Goal: Information Seeking & Learning: Compare options

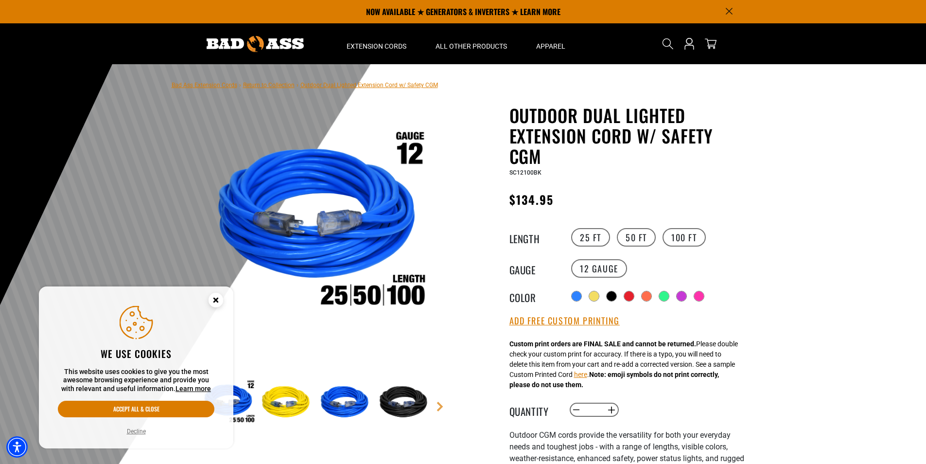
click at [217, 302] on icon "Cookie Consent" at bounding box center [215, 299] width 3 height 3
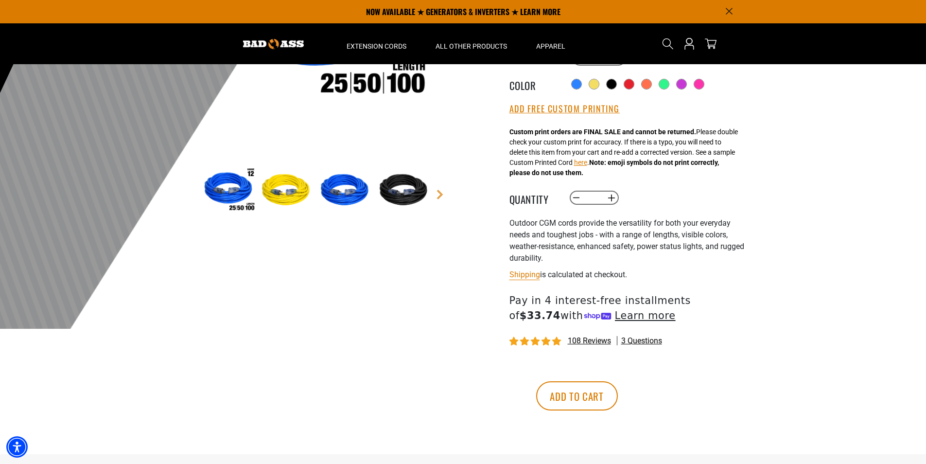
scroll to position [195, 0]
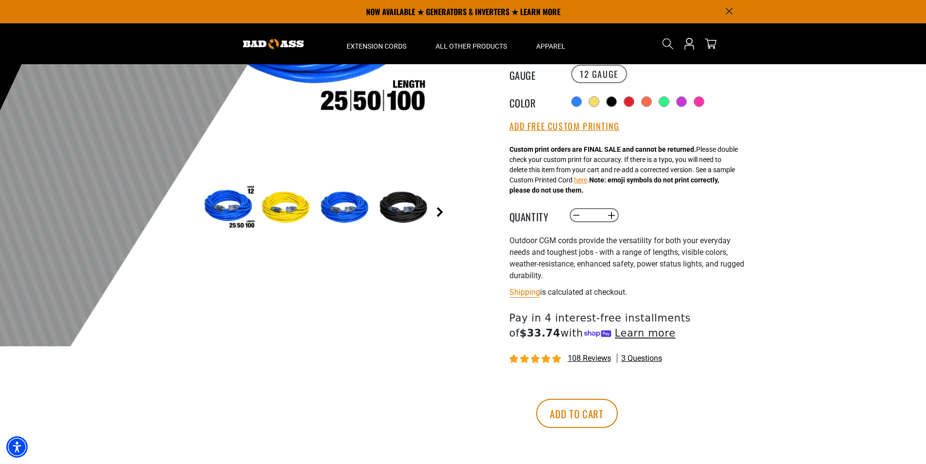
click at [439, 211] on link "Next" at bounding box center [440, 212] width 10 height 10
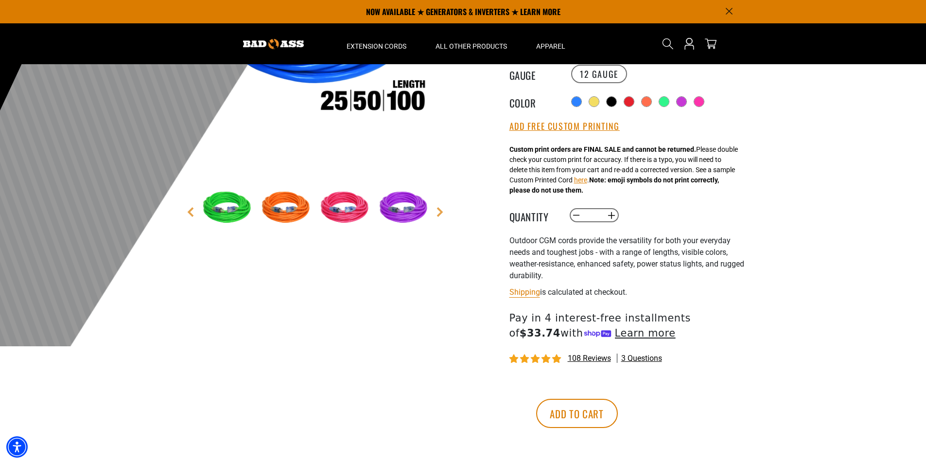
click at [586, 358] on span "108 reviews" at bounding box center [589, 358] width 43 height 9
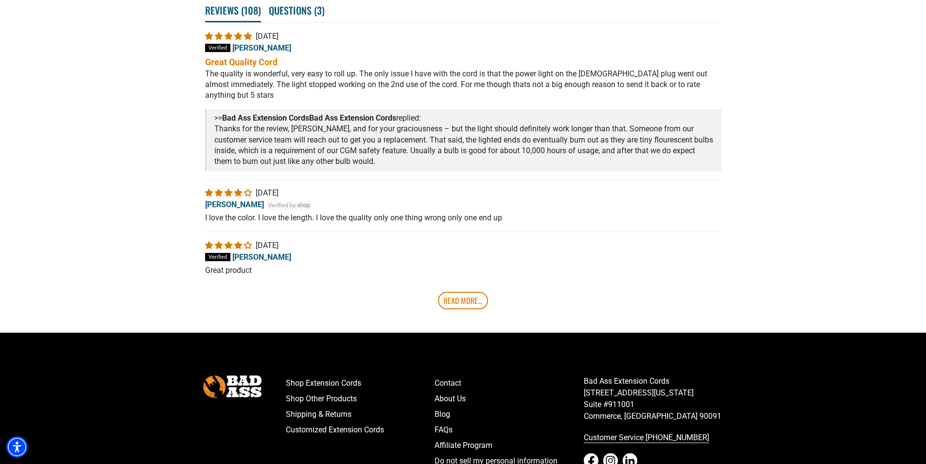
scroll to position [1847, 0]
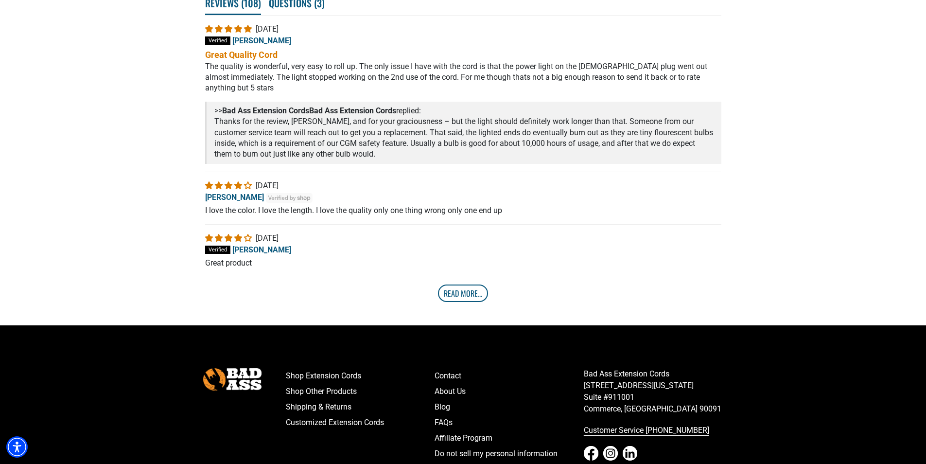
click at [456, 295] on link "Read More..." at bounding box center [463, 293] width 50 height 18
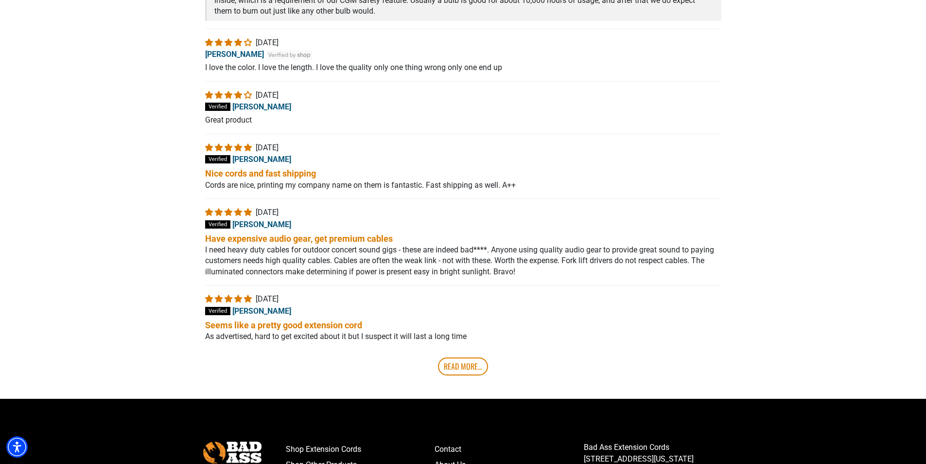
scroll to position [1993, 0]
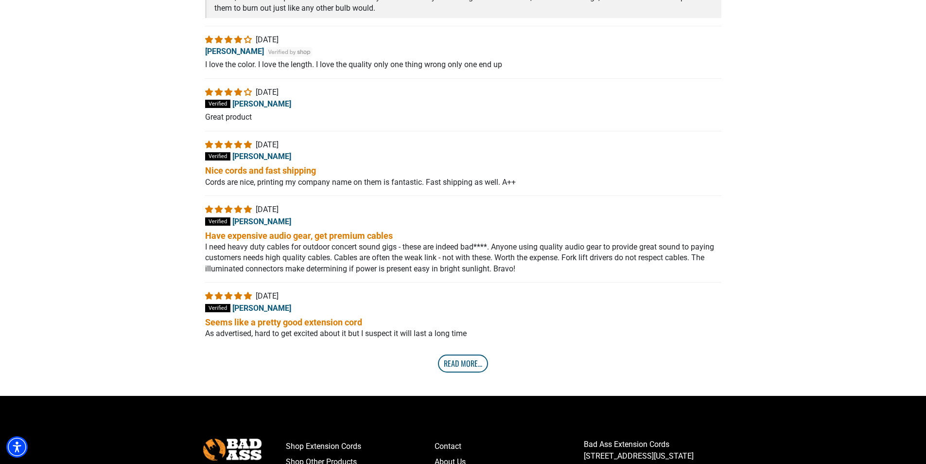
click at [449, 367] on link "Read More..." at bounding box center [463, 364] width 50 height 18
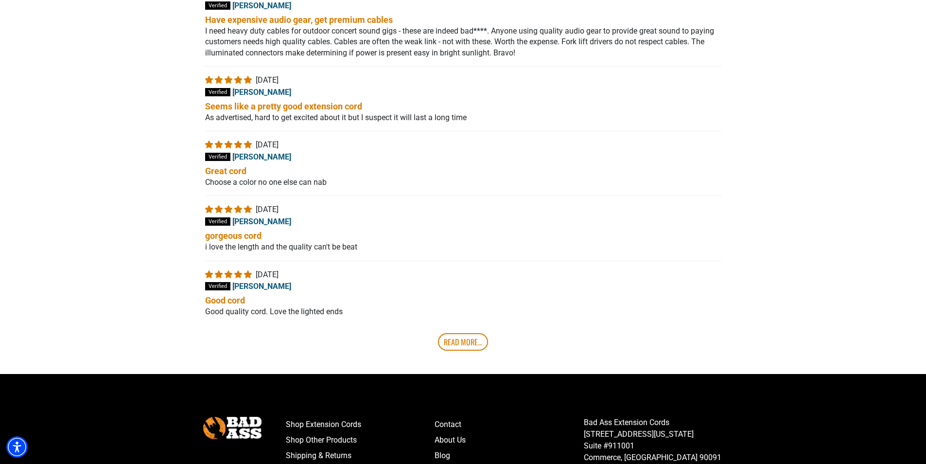
scroll to position [2237, 0]
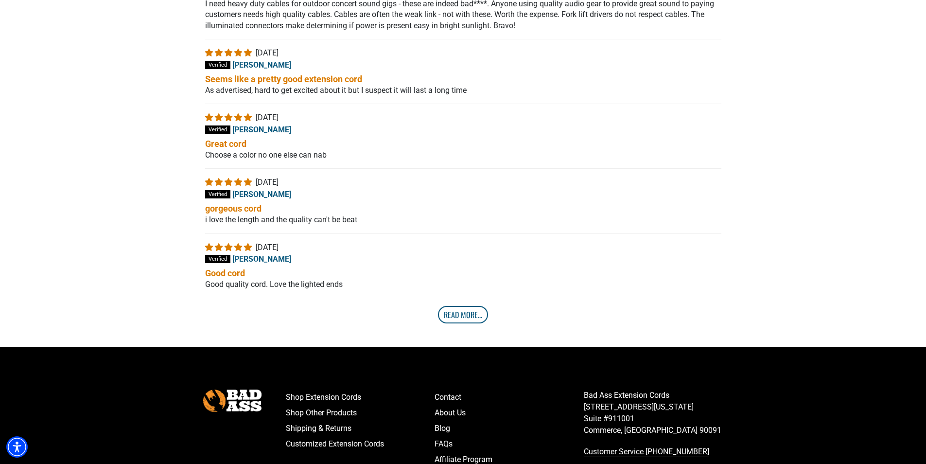
click at [446, 321] on link "Read More..." at bounding box center [463, 315] width 50 height 18
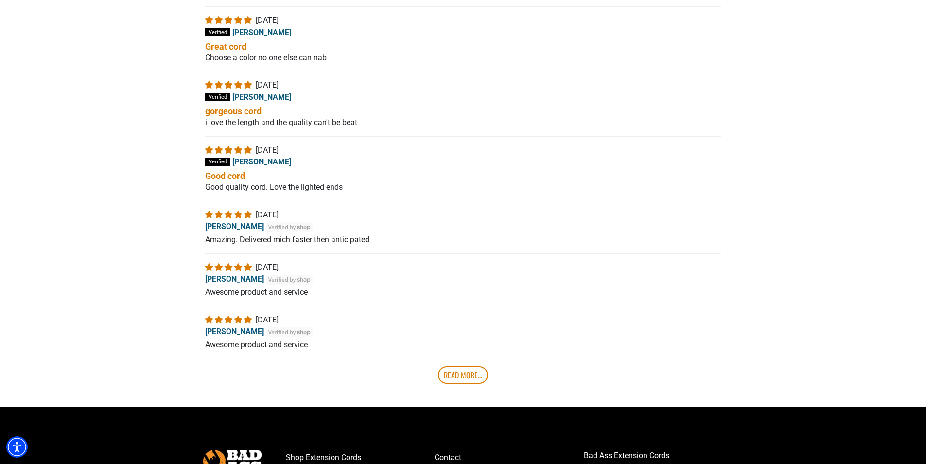
scroll to position [2382, 0]
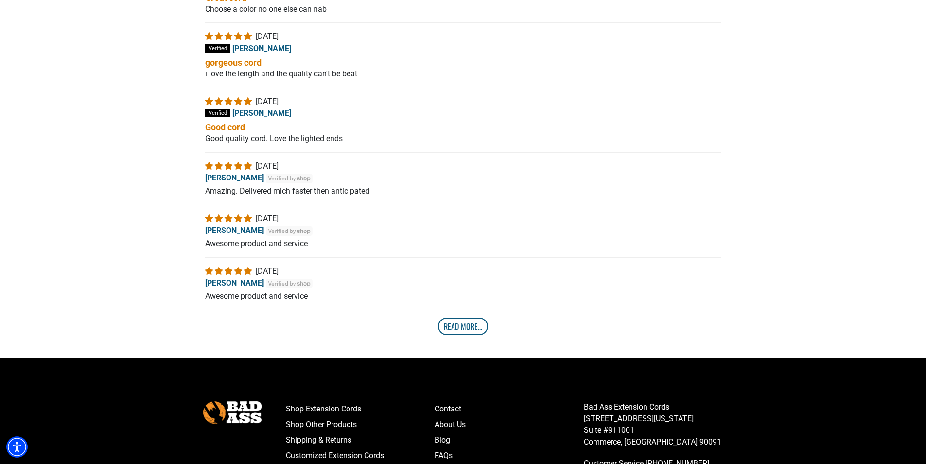
click at [458, 331] on link "Read More..." at bounding box center [463, 327] width 50 height 18
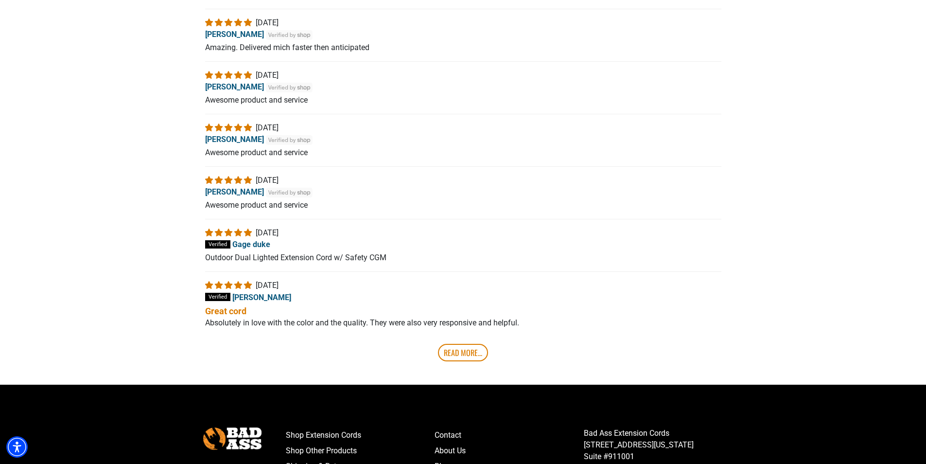
scroll to position [2577, 0]
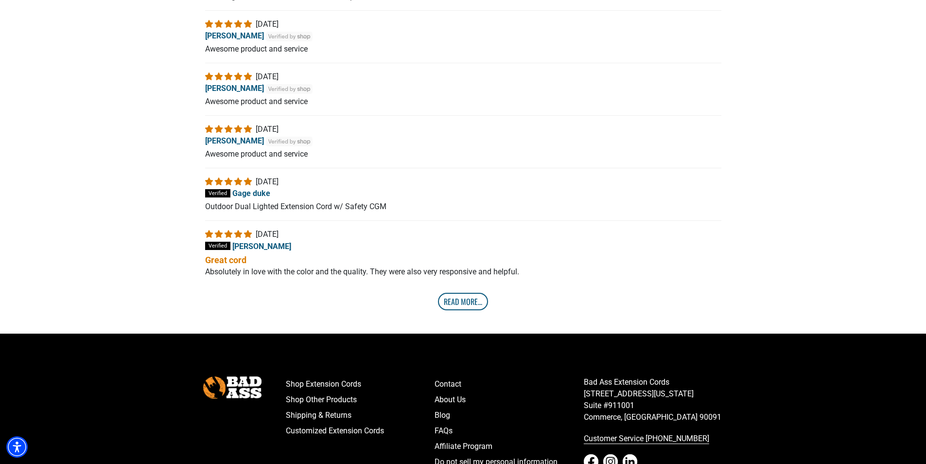
click at [465, 310] on link "Read More..." at bounding box center [463, 302] width 50 height 18
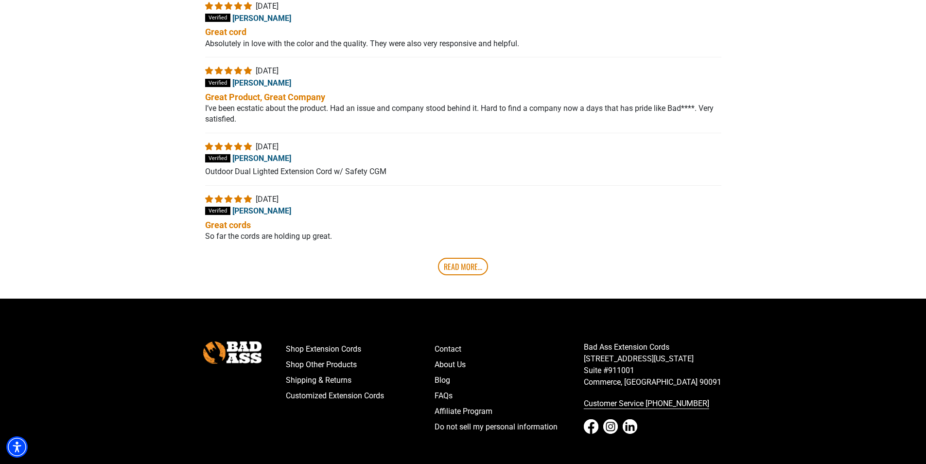
scroll to position [2869, 0]
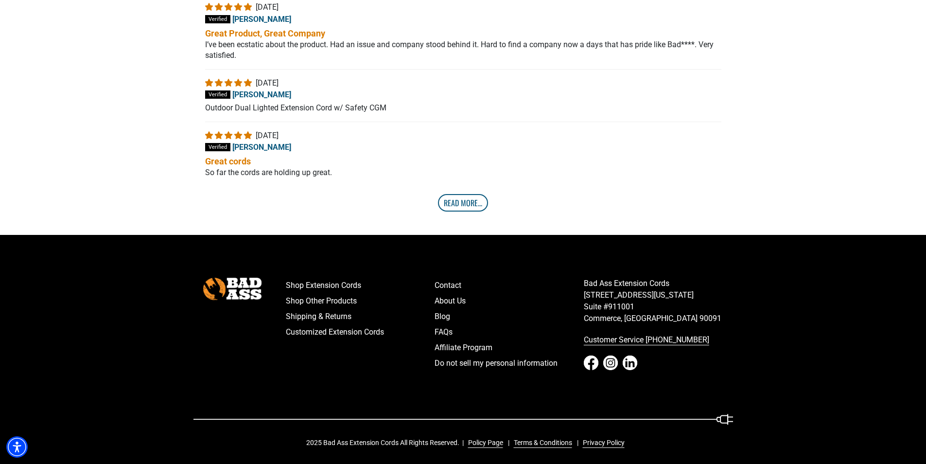
click at [455, 212] on link "Read More..." at bounding box center [463, 203] width 50 height 18
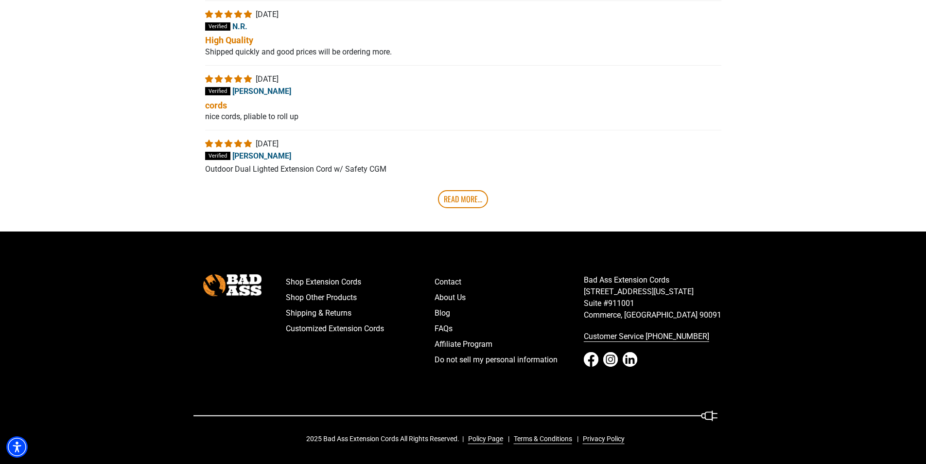
click at [462, 208] on link "Read More..." at bounding box center [463, 199] width 50 height 18
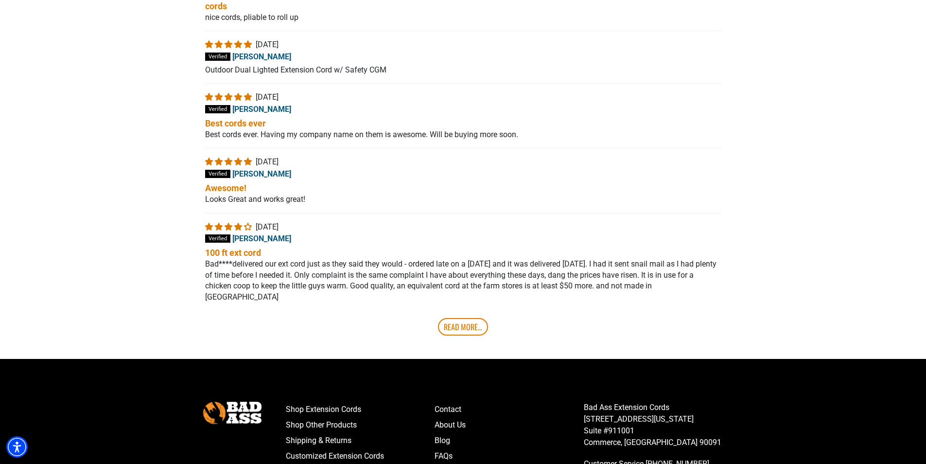
scroll to position [3189, 0]
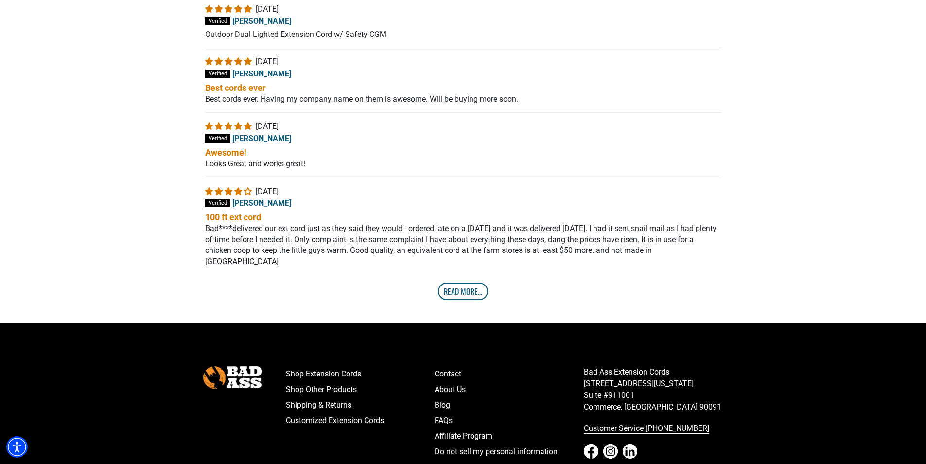
click at [465, 292] on link "Read More..." at bounding box center [463, 292] width 50 height 18
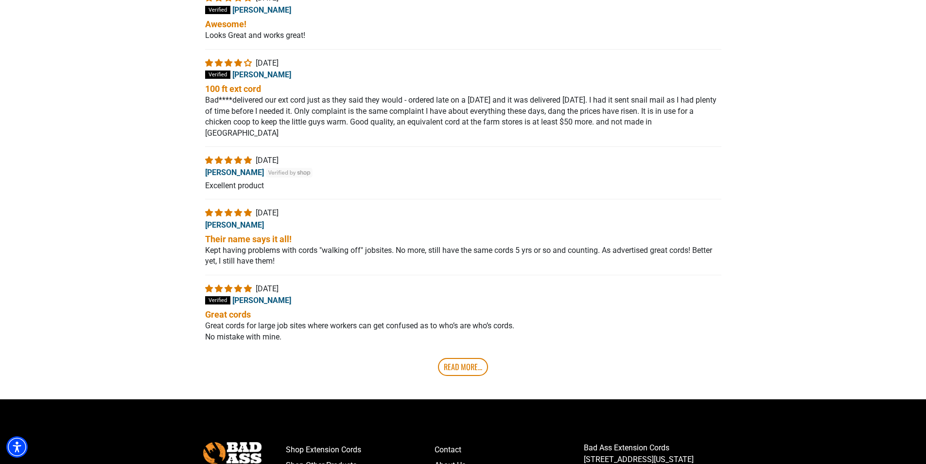
scroll to position [3335, 0]
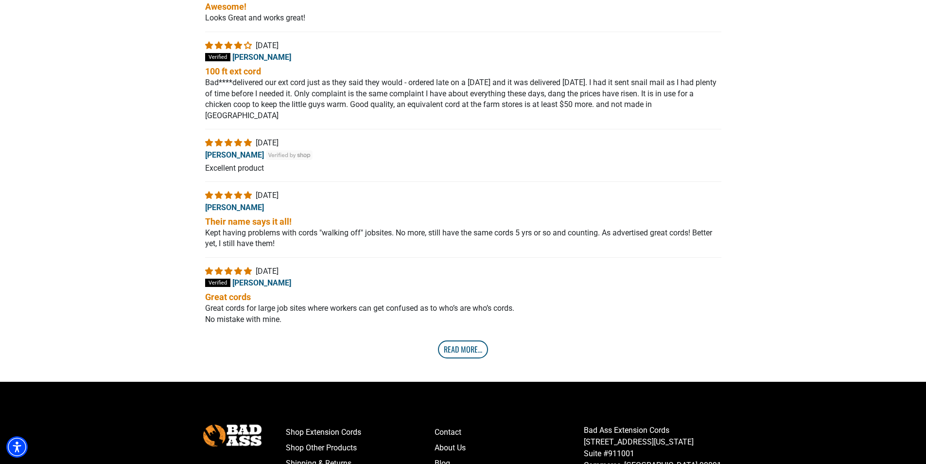
click at [456, 347] on link "Read More..." at bounding box center [463, 349] width 50 height 18
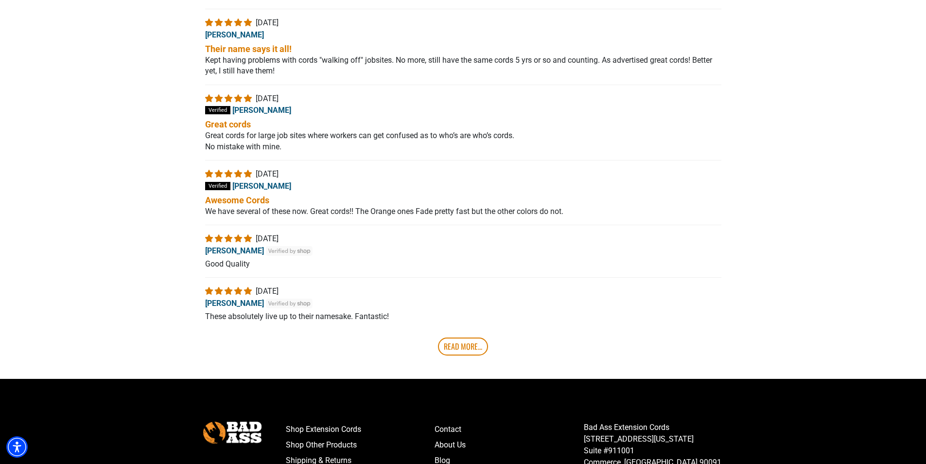
scroll to position [3530, 0]
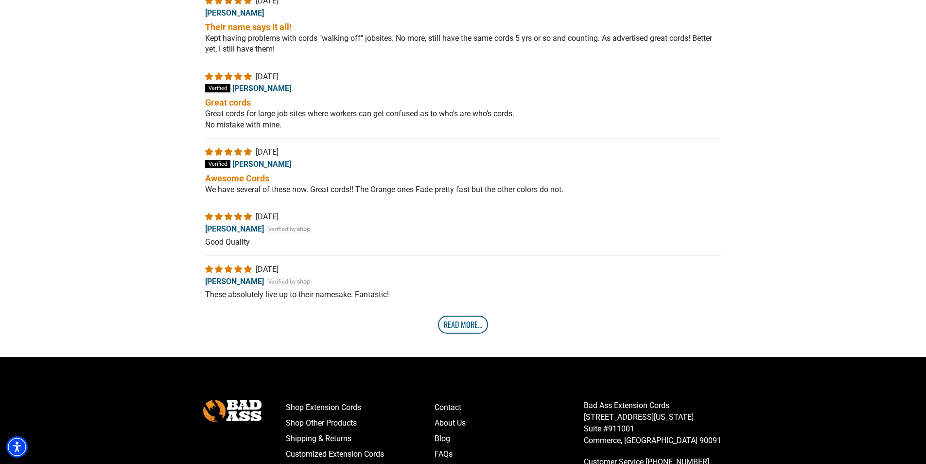
click at [466, 331] on link "Read More..." at bounding box center [463, 325] width 50 height 18
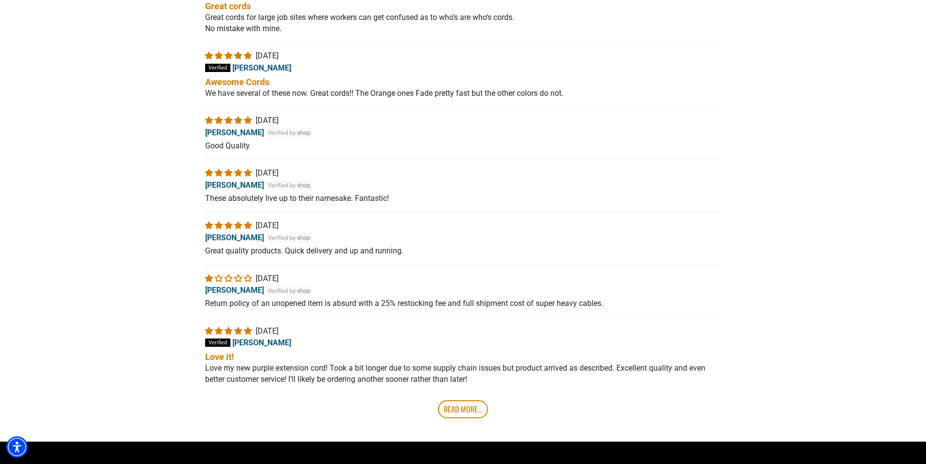
scroll to position [3627, 0]
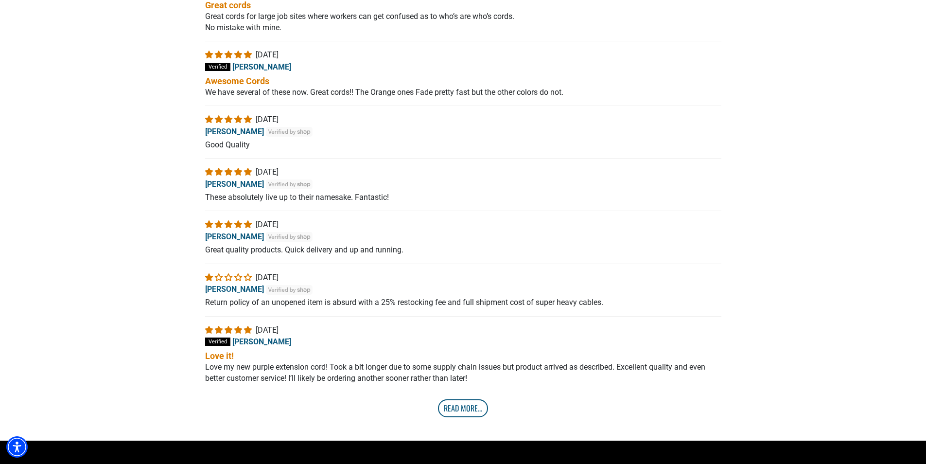
click at [460, 413] on link "Read More..." at bounding box center [463, 408] width 50 height 18
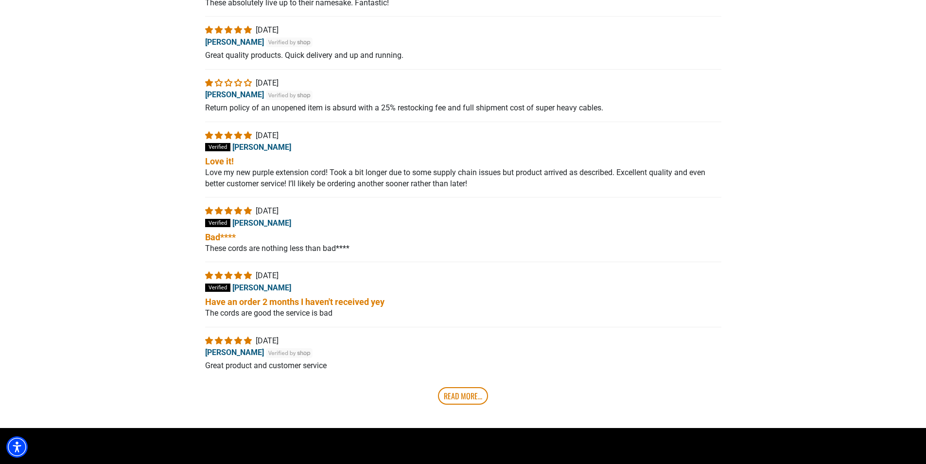
scroll to position [3870, 0]
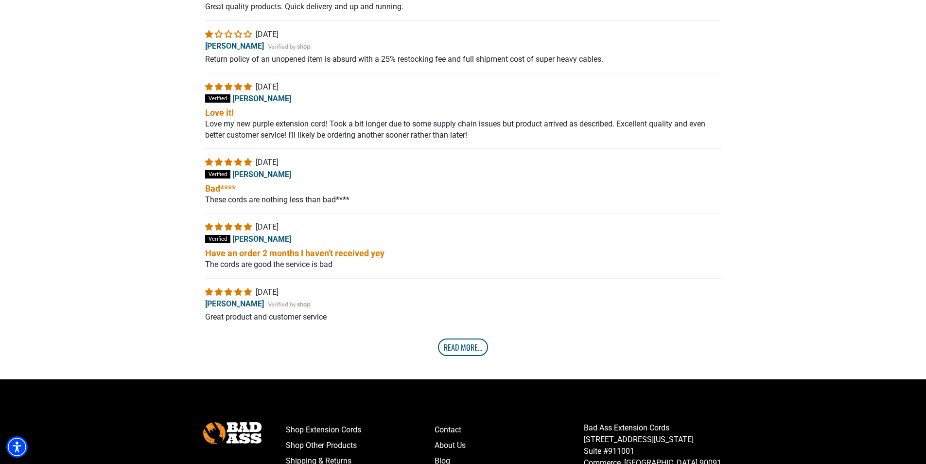
click at [466, 355] on link "Read More..." at bounding box center [463, 347] width 50 height 18
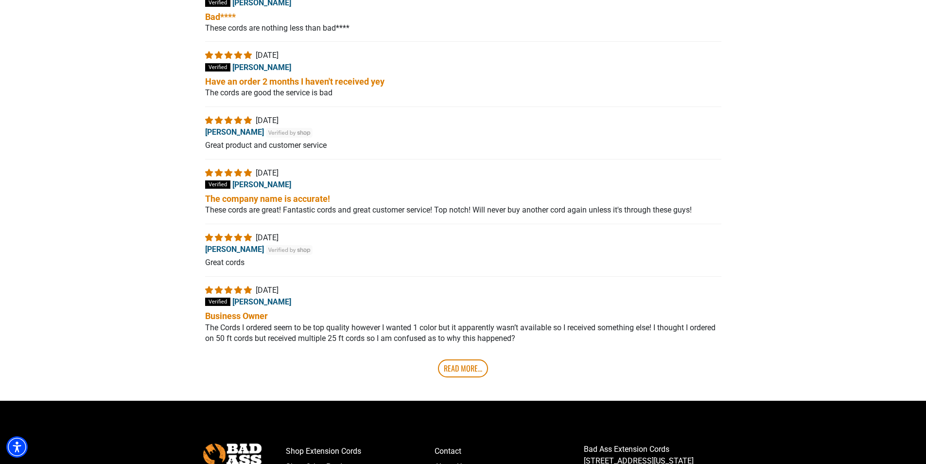
scroll to position [4065, 0]
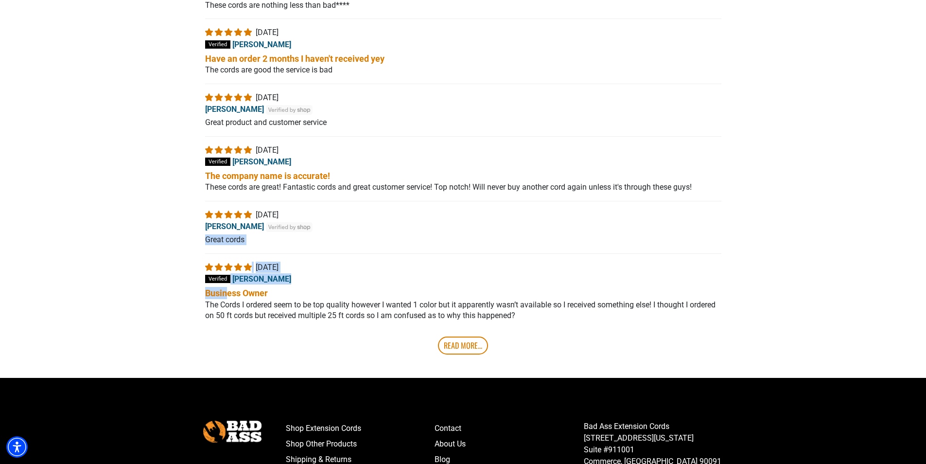
drag, startPoint x: 183, startPoint y: 270, endPoint x: 236, endPoint y: 305, distance: 63.4
click at [276, 354] on div "Read More..." at bounding box center [463, 337] width 516 height 33
click at [453, 352] on link "Read More..." at bounding box center [463, 346] width 50 height 18
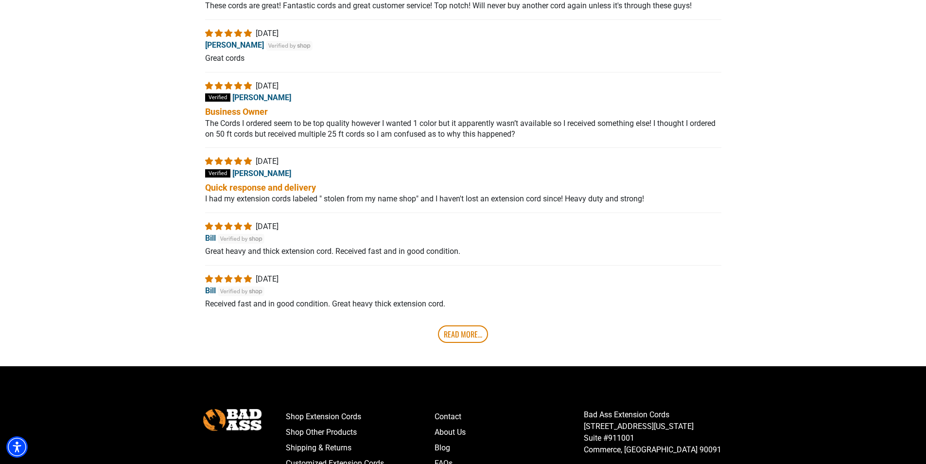
scroll to position [4259, 0]
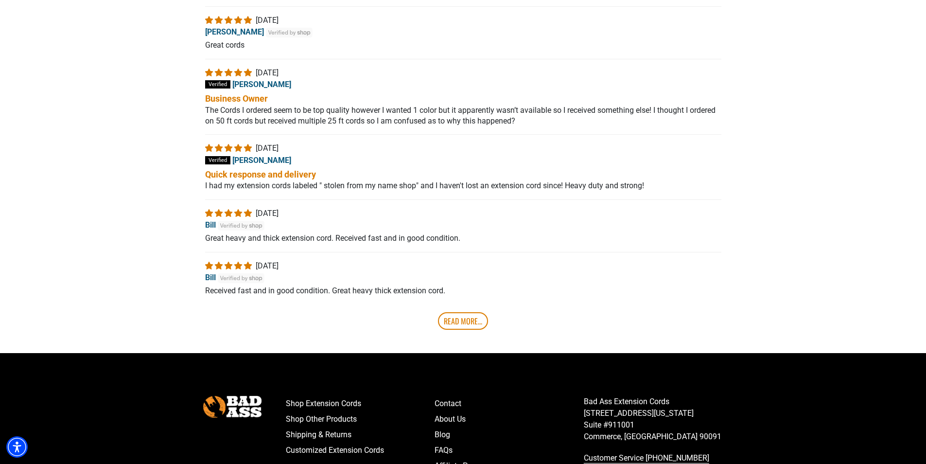
click at [462, 330] on link "Read More..." at bounding box center [463, 321] width 50 height 18
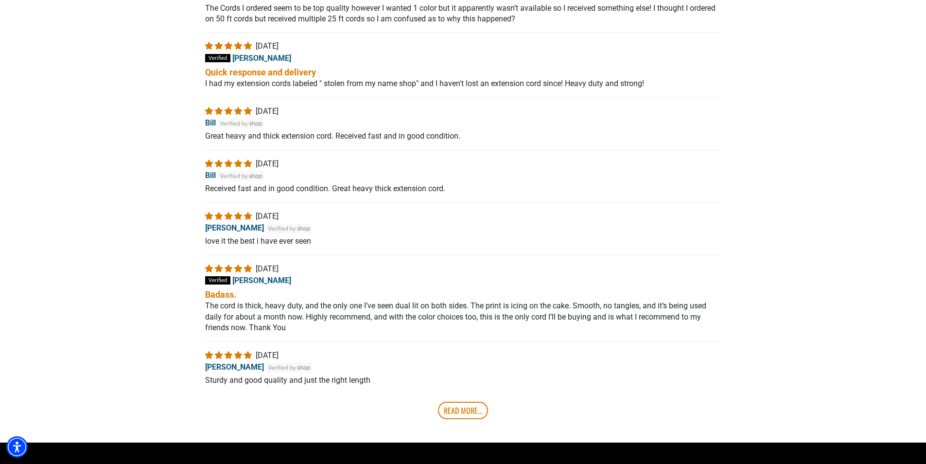
scroll to position [4405, 0]
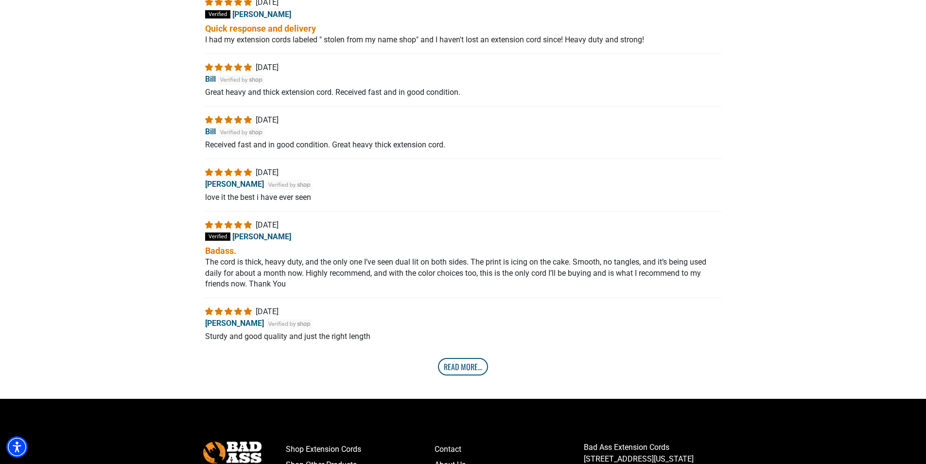
click at [462, 375] on link "Read More..." at bounding box center [463, 367] width 50 height 18
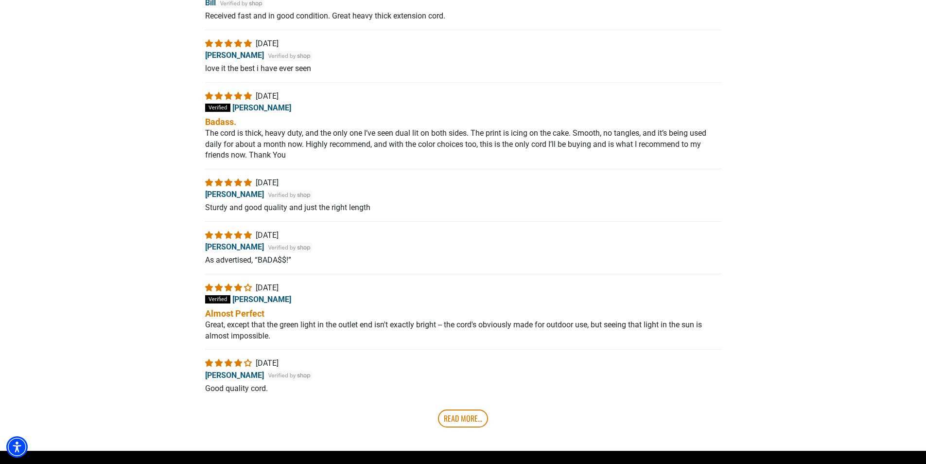
scroll to position [4551, 0]
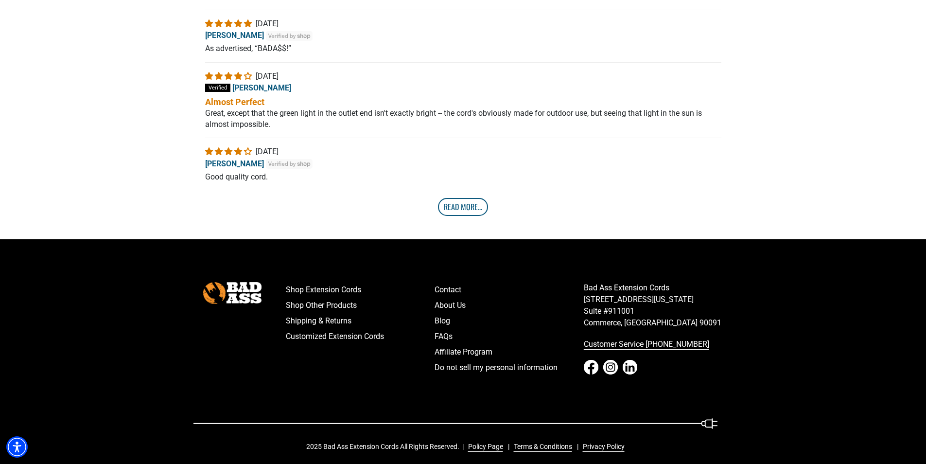
click at [463, 215] on link "Read More..." at bounding box center [463, 207] width 50 height 18
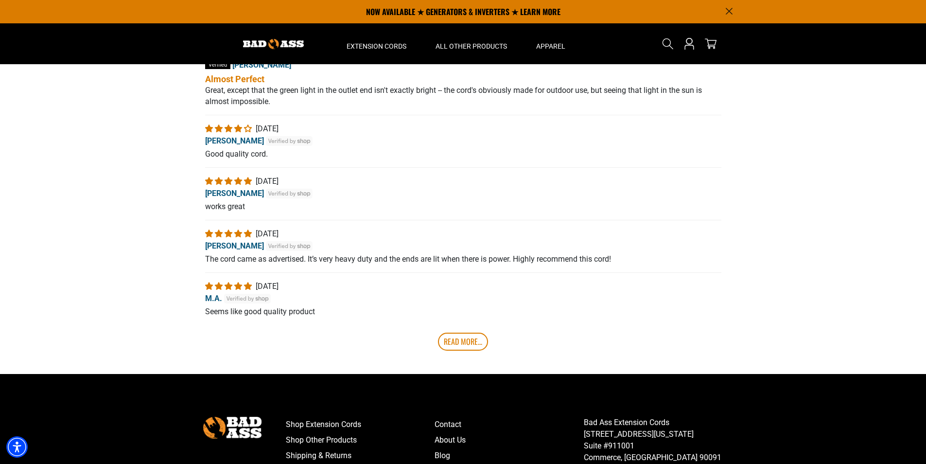
scroll to position [4792, 0]
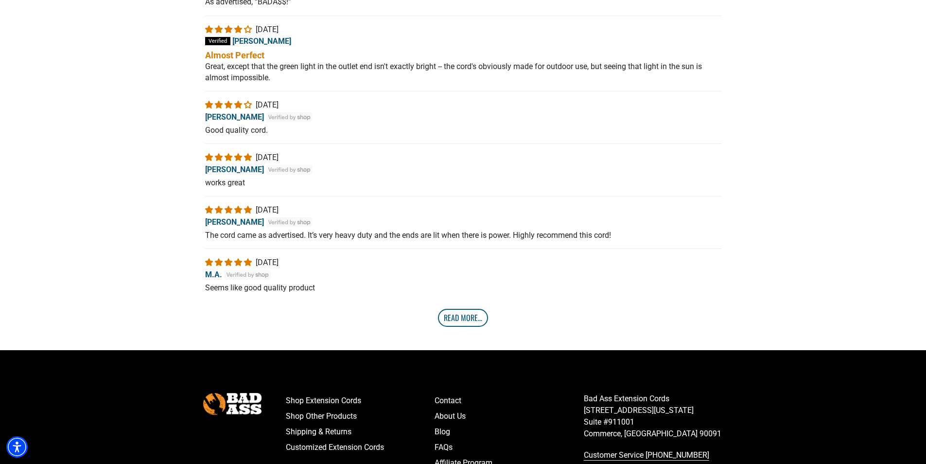
click at [456, 326] on link "Read More..." at bounding box center [463, 318] width 50 height 18
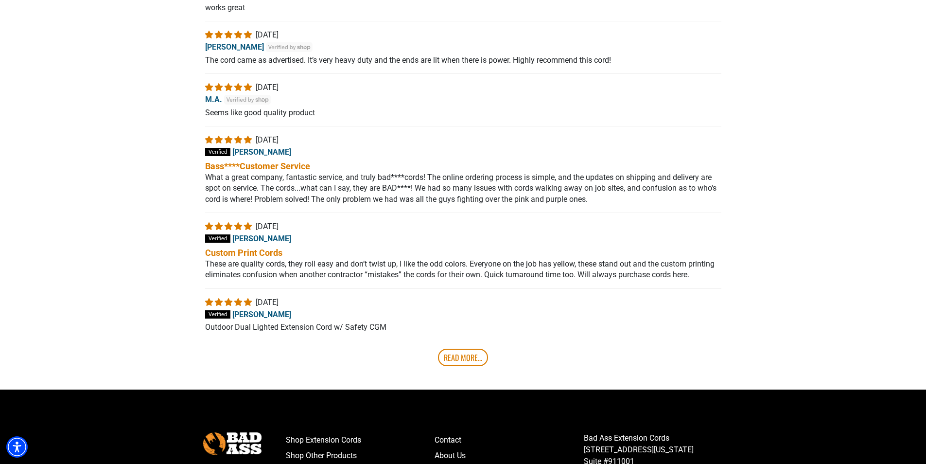
scroll to position [4987, 0]
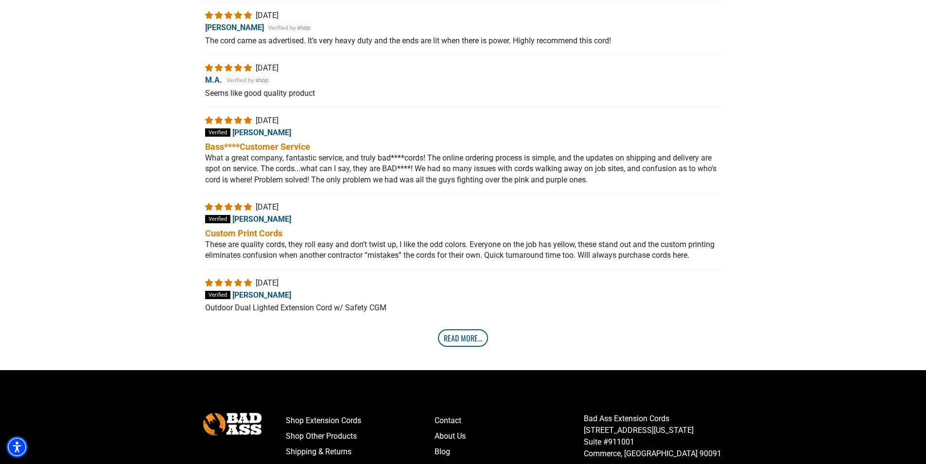
click at [463, 347] on link "Read More..." at bounding box center [463, 338] width 50 height 18
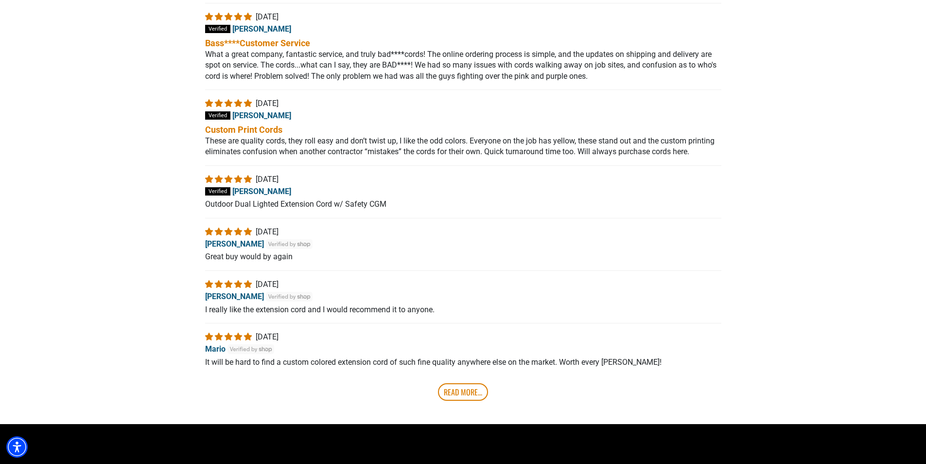
scroll to position [5133, 0]
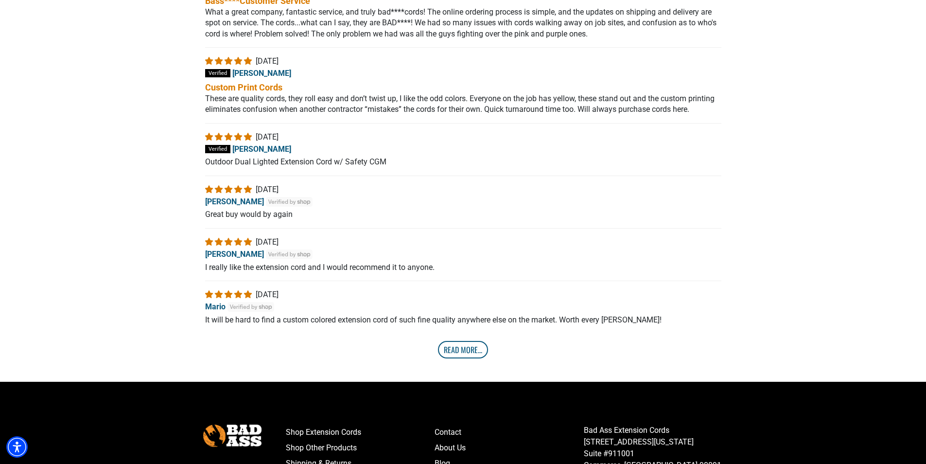
click at [462, 358] on link "Read More..." at bounding box center [463, 350] width 50 height 18
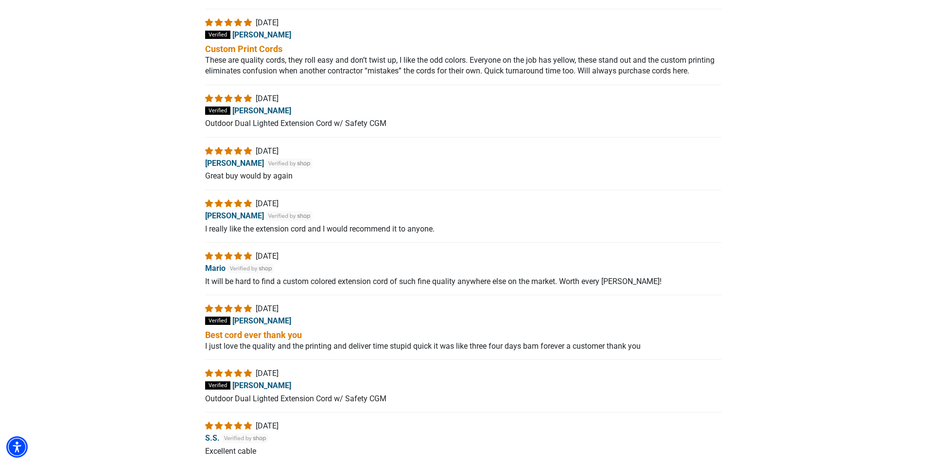
scroll to position [5227, 0]
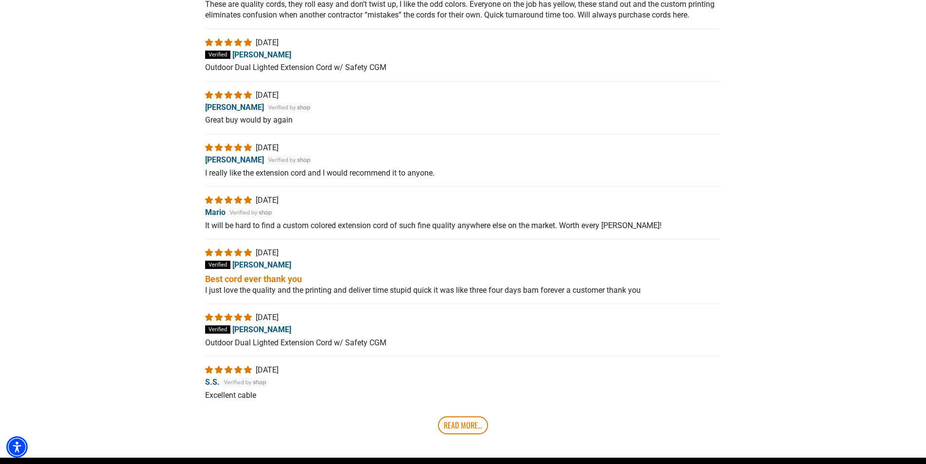
click at [500, 266] on div "J 11/17/2023 Jeff Belcher" at bounding box center [463, 258] width 516 height 23
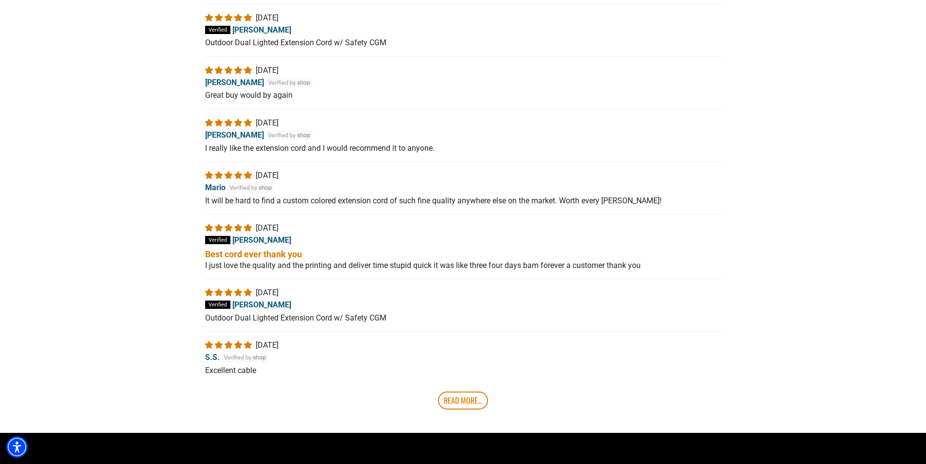
scroll to position [5275, 0]
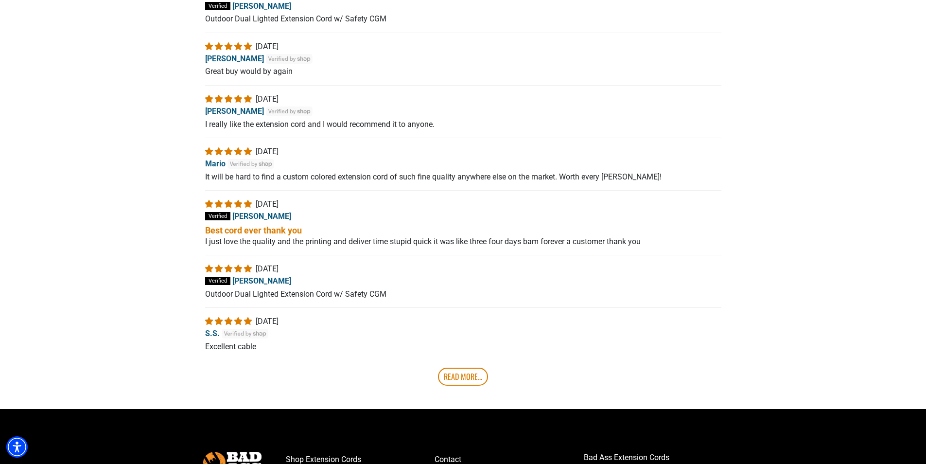
click at [449, 385] on link "Read More..." at bounding box center [463, 377] width 50 height 18
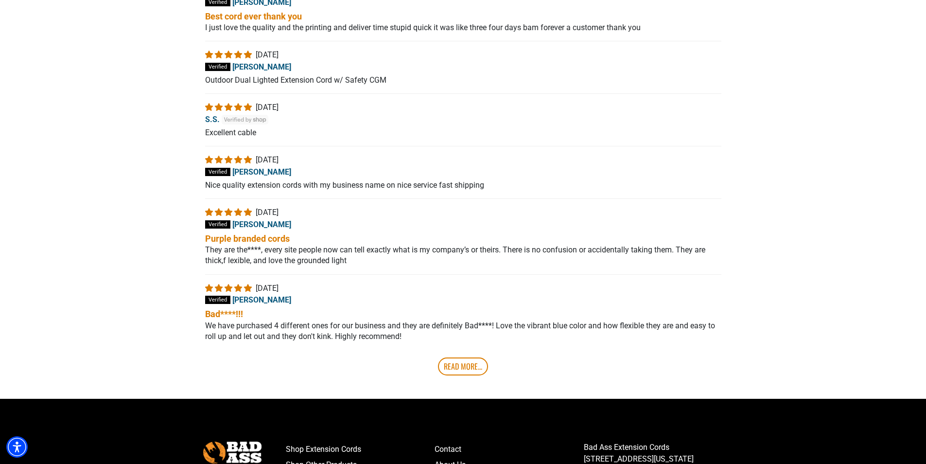
scroll to position [5519, 0]
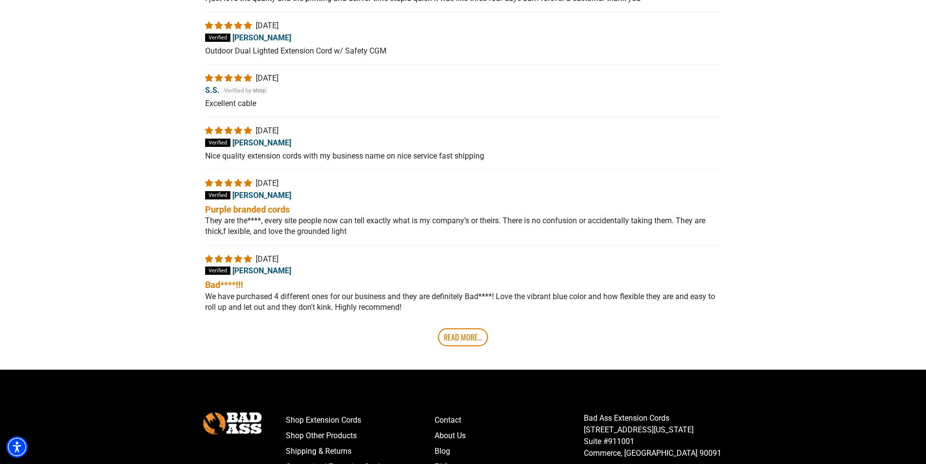
click at [485, 346] on link "Read More..." at bounding box center [463, 337] width 50 height 18
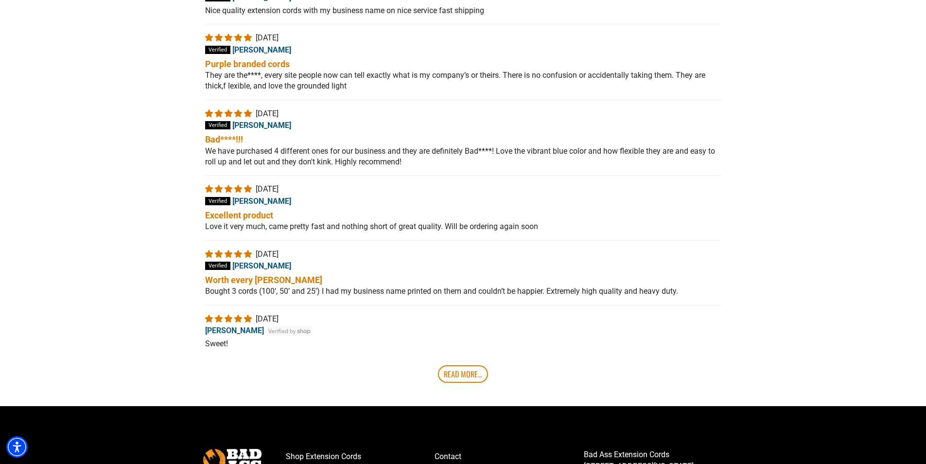
scroll to position [5665, 0]
click at [462, 382] on link "Read More..." at bounding box center [463, 374] width 50 height 18
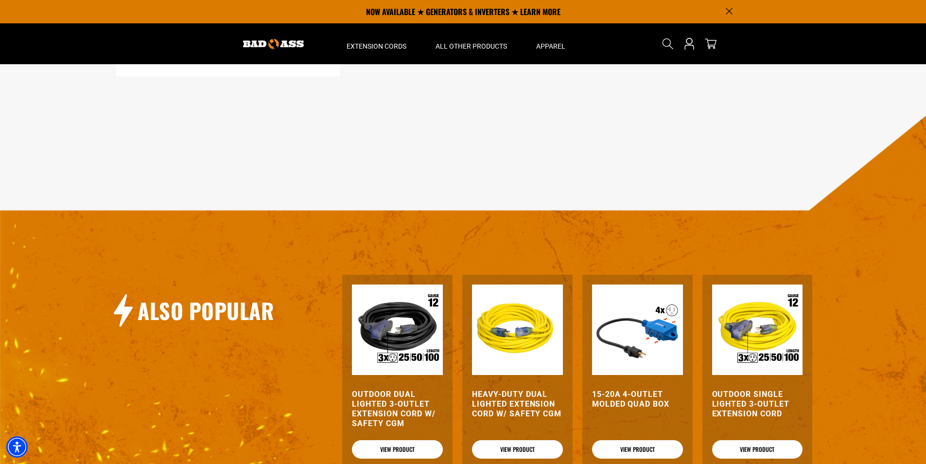
scroll to position [0, 0]
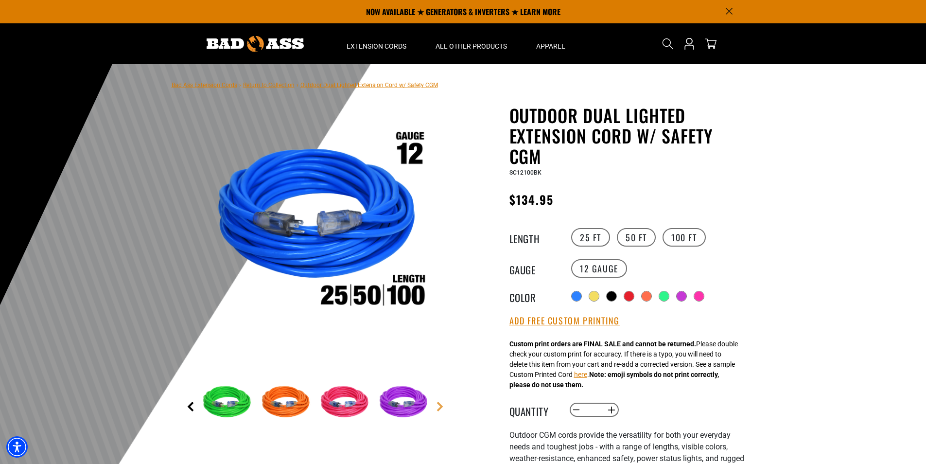
click at [190, 407] on link "Previous" at bounding box center [191, 407] width 10 height 10
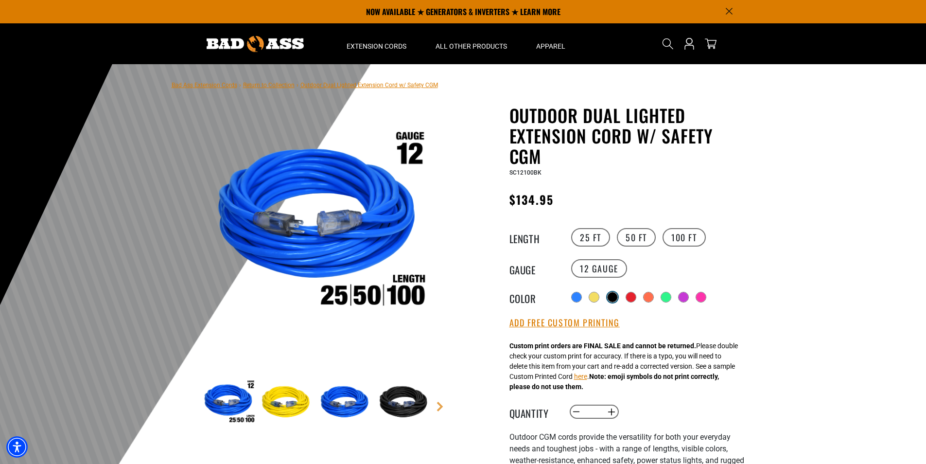
click at [614, 295] on div at bounding box center [613, 297] width 10 height 10
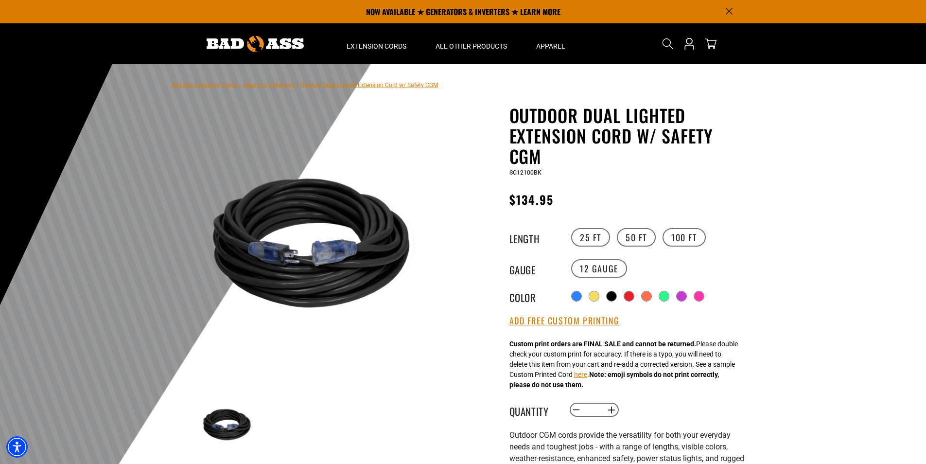
click at [880, 107] on div at bounding box center [463, 302] width 926 height 477
click at [257, 338] on img at bounding box center [317, 247] width 234 height 234
click at [783, 42] on header "Home Extension Cords All Extension Cords General Purpose" at bounding box center [463, 43] width 926 height 41
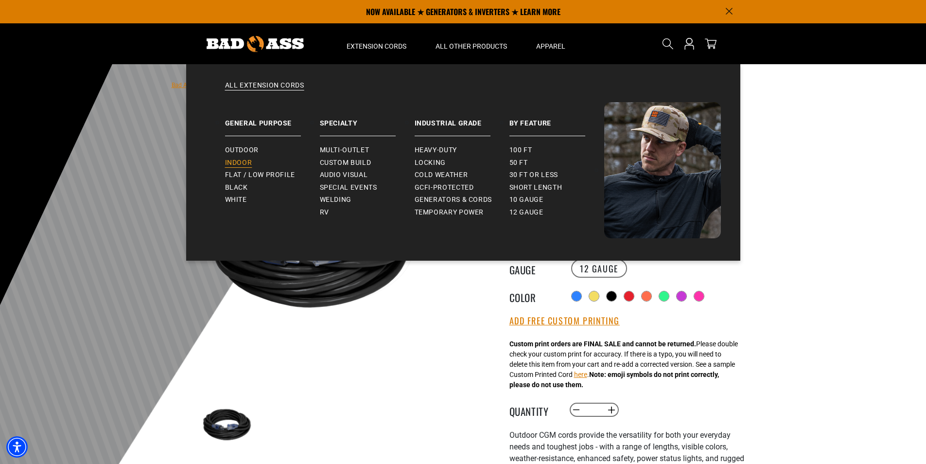
click at [240, 159] on span "Indoor" at bounding box center [238, 163] width 27 height 9
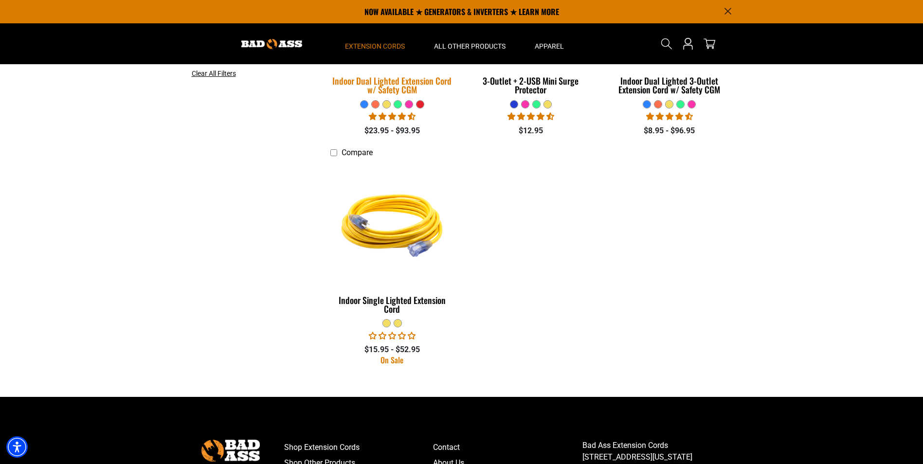
scroll to position [292, 0]
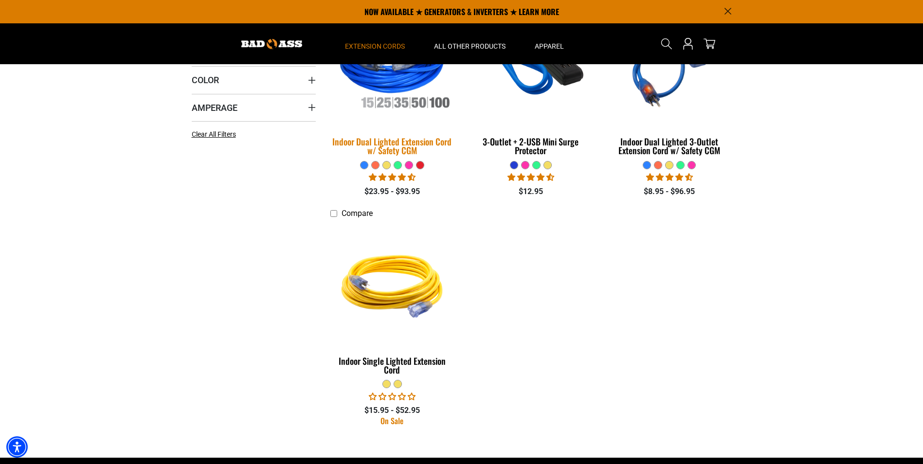
click at [409, 142] on div "Indoor Dual Lighted Extension Cord w/ Safety CGM" at bounding box center [392, 146] width 124 height 18
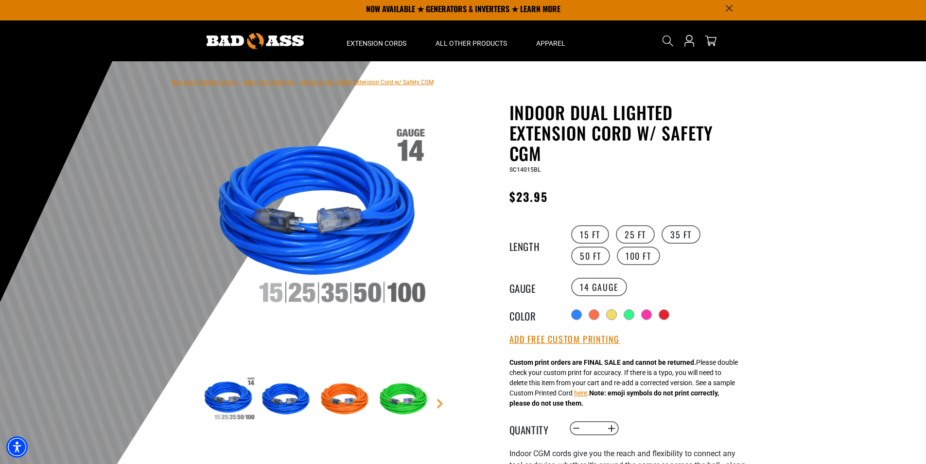
scroll to position [49, 0]
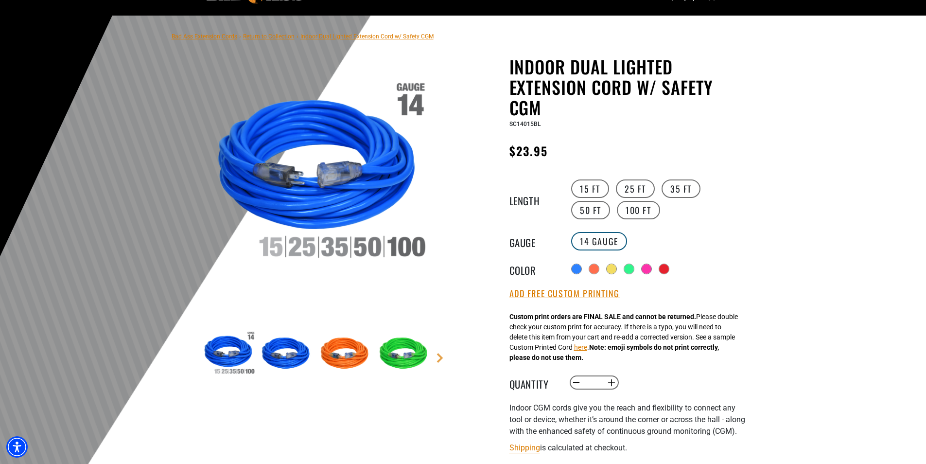
click at [608, 243] on label "14 Gauge" at bounding box center [599, 241] width 56 height 18
click at [438, 359] on link "Next" at bounding box center [440, 358] width 10 height 10
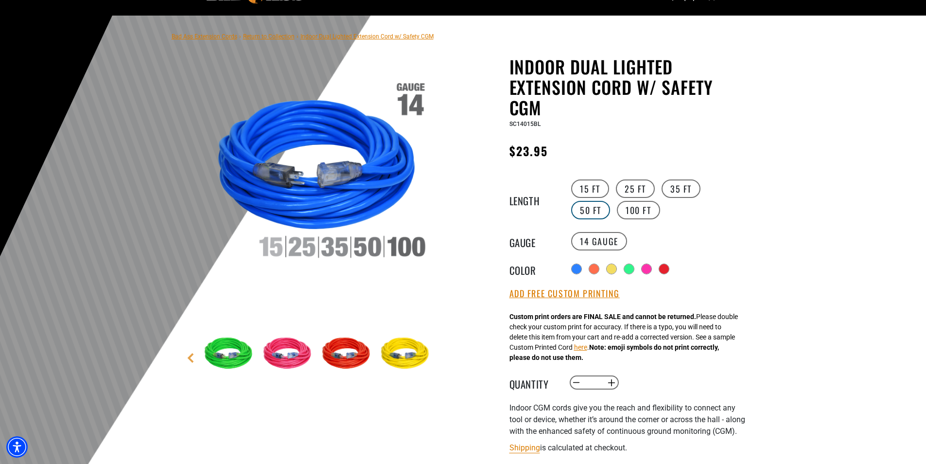
click at [610, 201] on label "50 FT" at bounding box center [590, 210] width 39 height 18
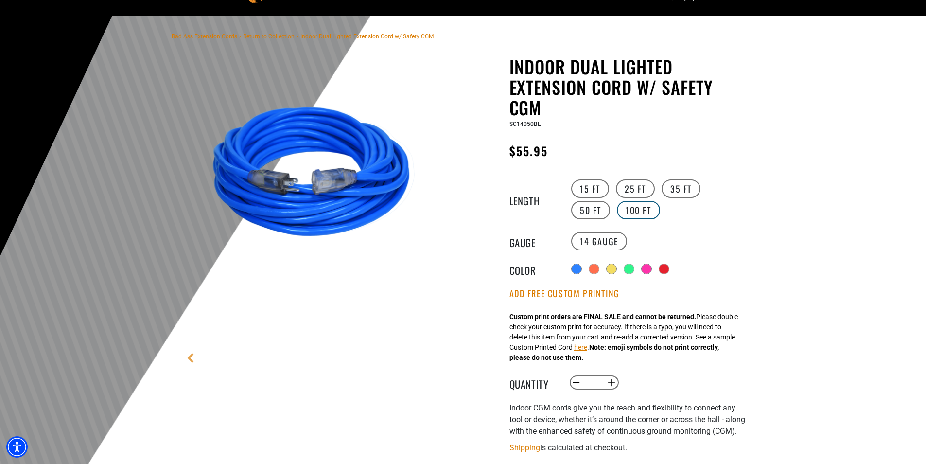
click at [617, 213] on label "100 FT" at bounding box center [638, 210] width 43 height 18
click at [600, 242] on label "14 Gauge" at bounding box center [599, 241] width 56 height 18
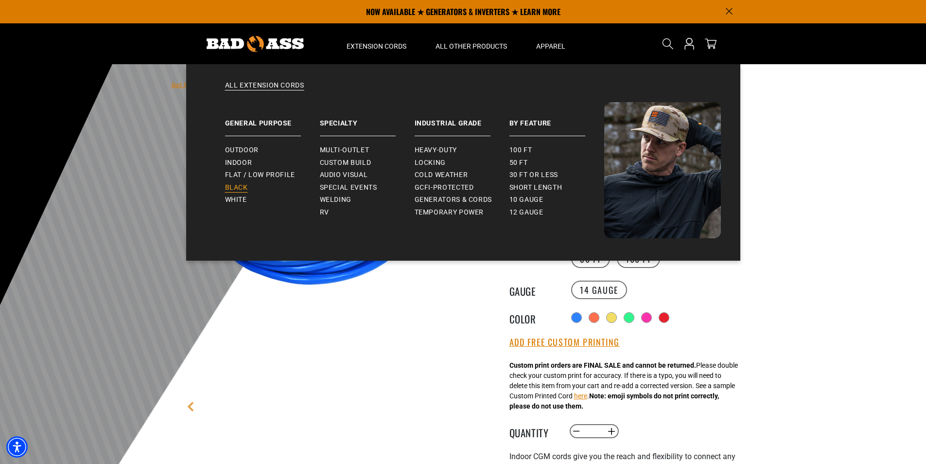
click at [238, 184] on span "Black" at bounding box center [236, 187] width 23 height 9
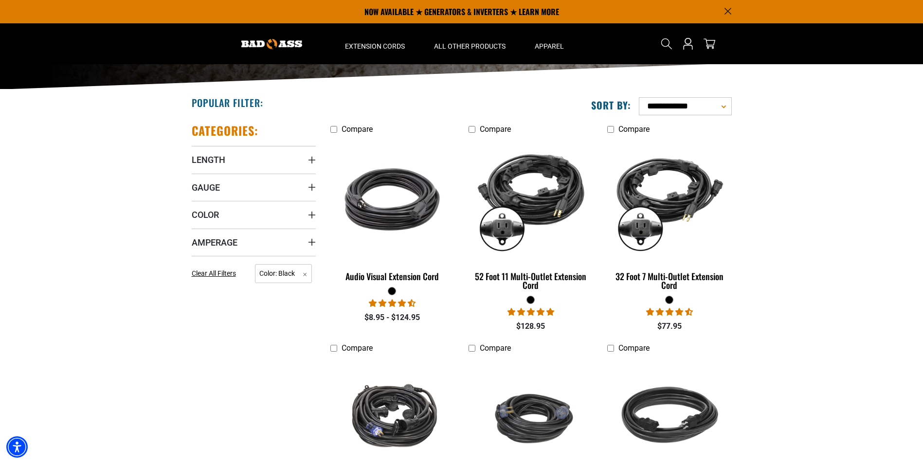
scroll to position [146, 0]
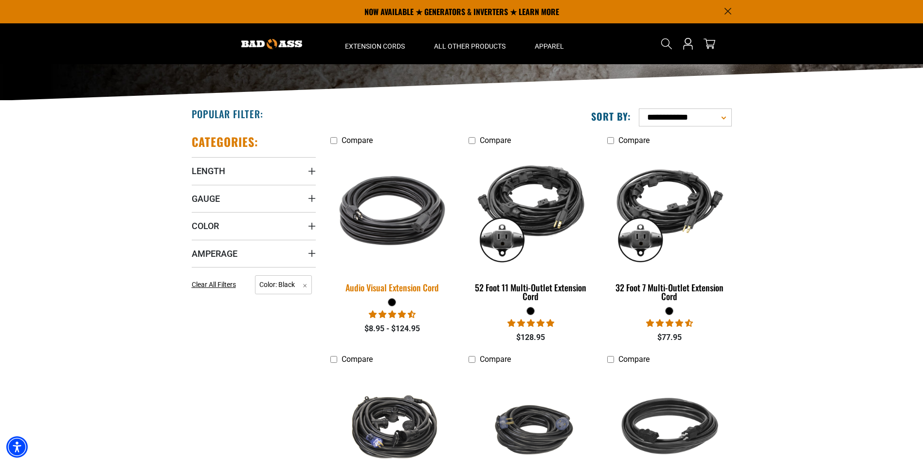
click at [403, 288] on div "Audio Visual Extension Cord" at bounding box center [392, 287] width 124 height 9
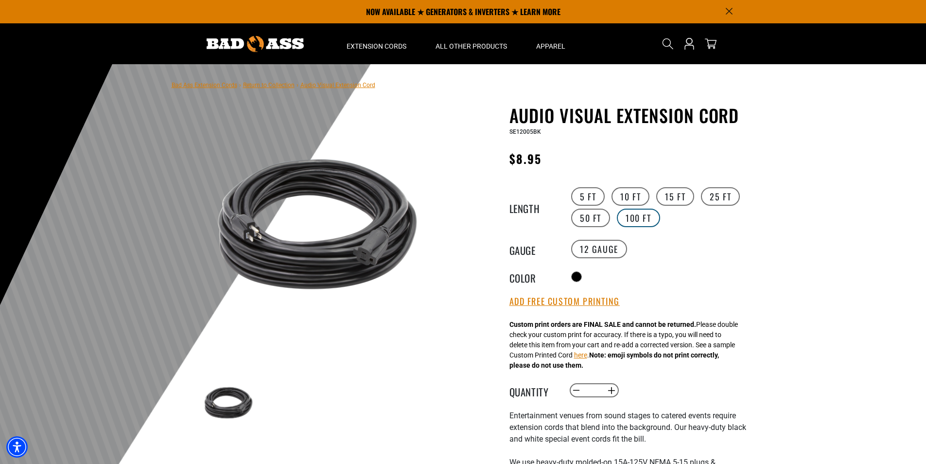
click at [647, 219] on label "100 FT" at bounding box center [638, 218] width 43 height 18
click at [659, 249] on label "14 Gauge products.product.variant_sold_out_or_unavailable" at bounding box center [662, 249] width 56 height 18
click at [609, 249] on label "12 Gauge" at bounding box center [599, 249] width 56 height 18
click at [595, 220] on label "50 FT" at bounding box center [590, 218] width 39 height 18
drag, startPoint x: 595, startPoint y: 220, endPoint x: 586, endPoint y: 220, distance: 9.7
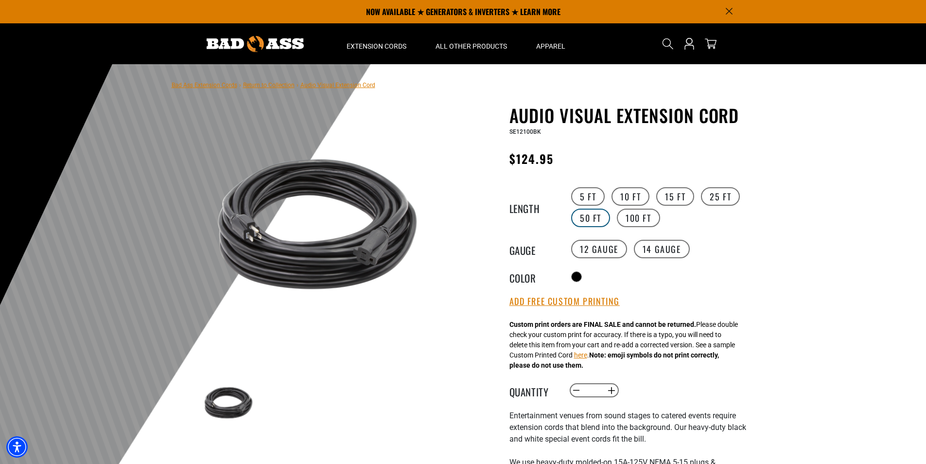
click at [586, 220] on label "50 FT" at bounding box center [590, 218] width 39 height 18
